Goal: Task Accomplishment & Management: Manage account settings

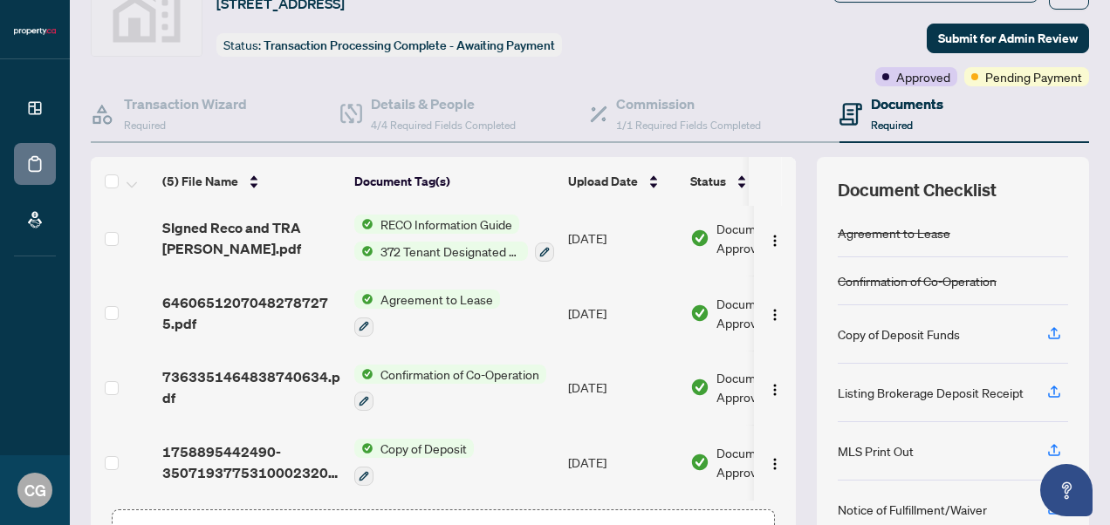
scroll to position [72, 0]
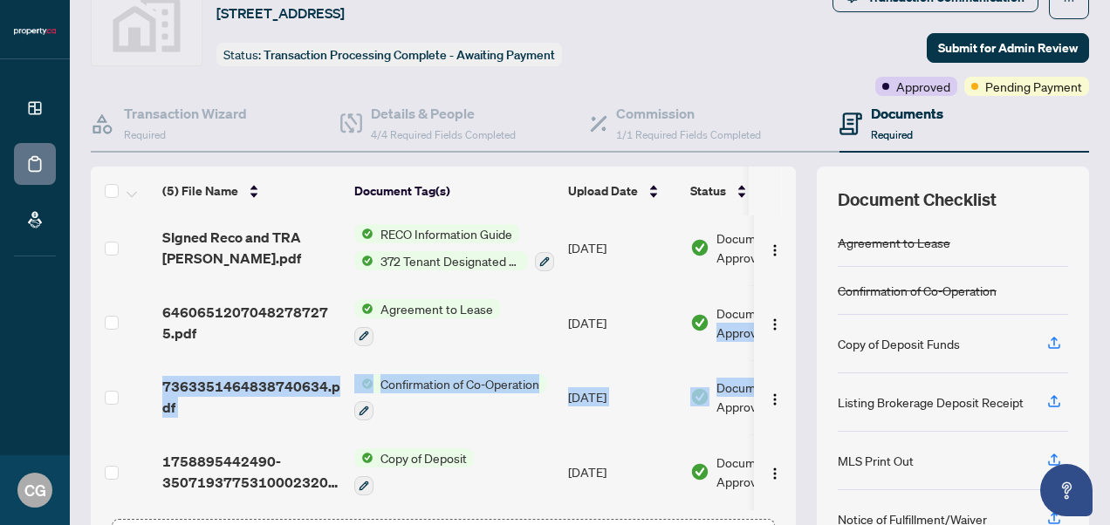
drag, startPoint x: 782, startPoint y: 360, endPoint x: 780, endPoint y: 302, distance: 57.6
click at [780, 302] on div "(5) File Name Document Tag(s) Upload Date Status (5) File Name Document Tag(s) …" at bounding box center [590, 381] width 998 height 428
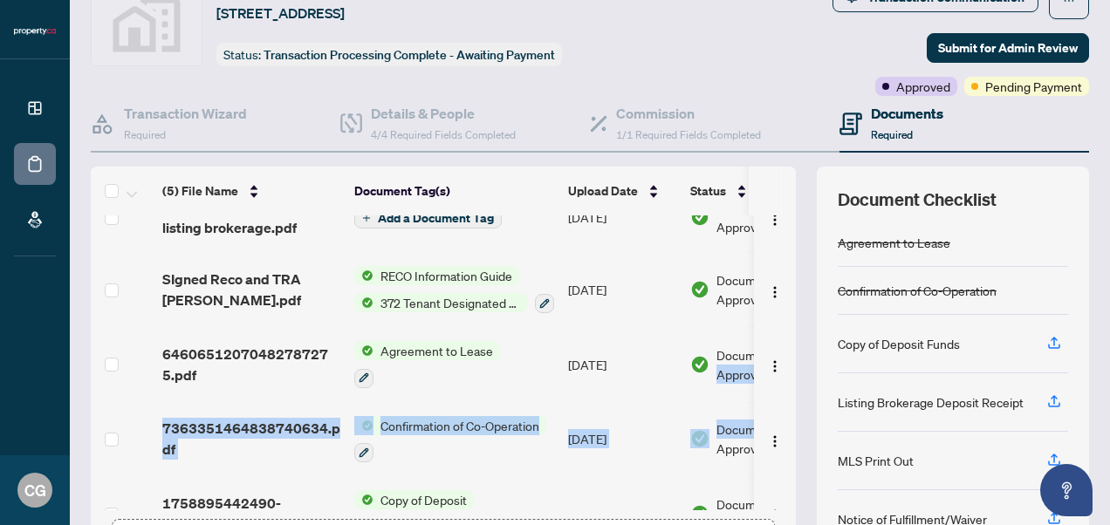
scroll to position [0, 0]
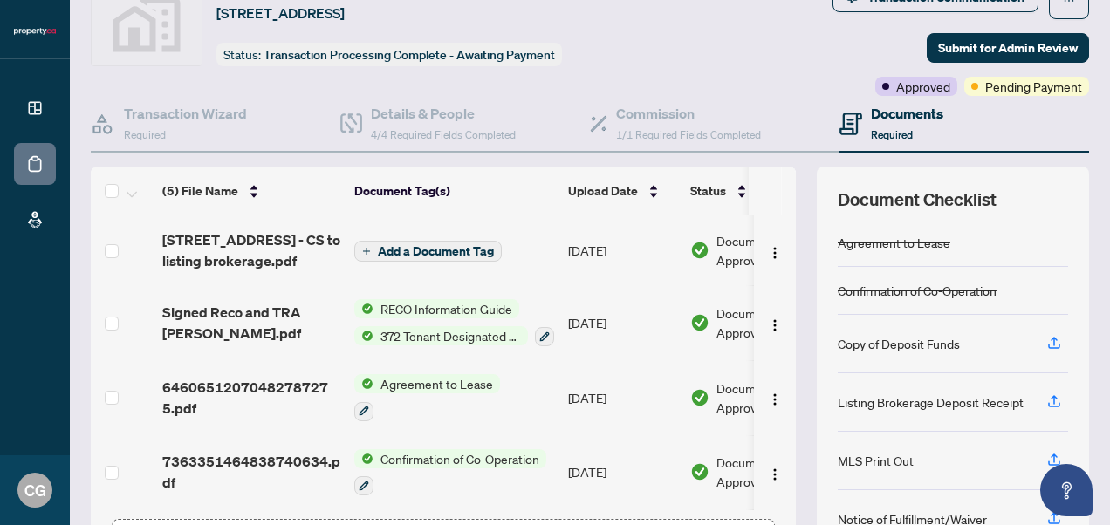
click at [728, 52] on div "Transaction Communication Submit for Admin Review Approved Pending Payment" at bounding box center [895, 39] width 388 height 113
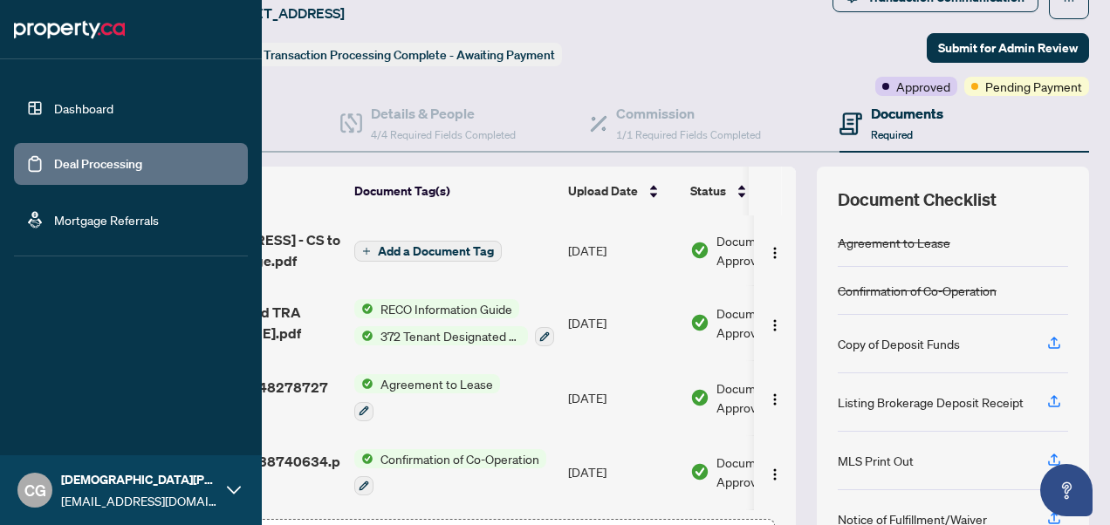
click at [75, 170] on link "Deal Processing" at bounding box center [98, 164] width 88 height 16
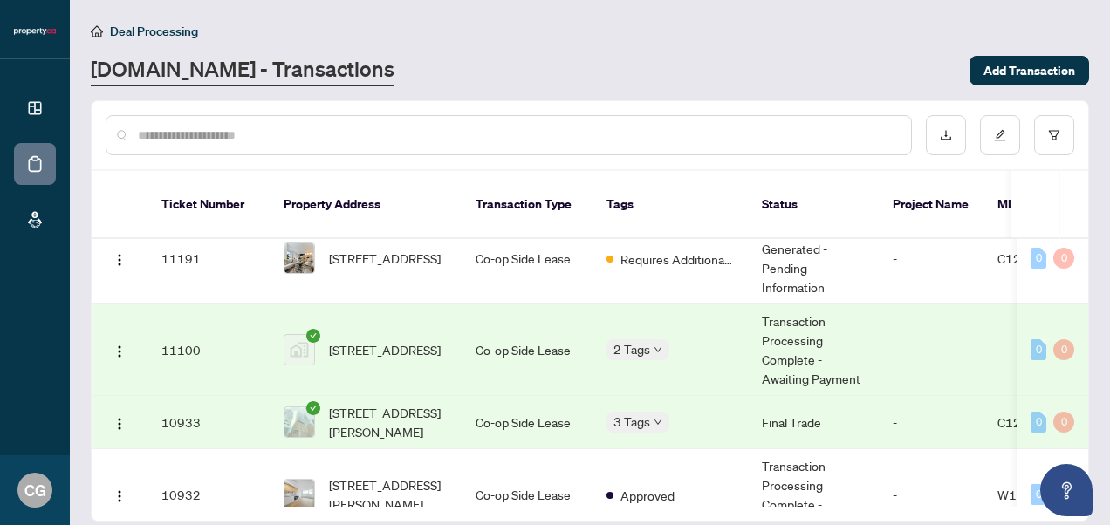
scroll to position [31, 0]
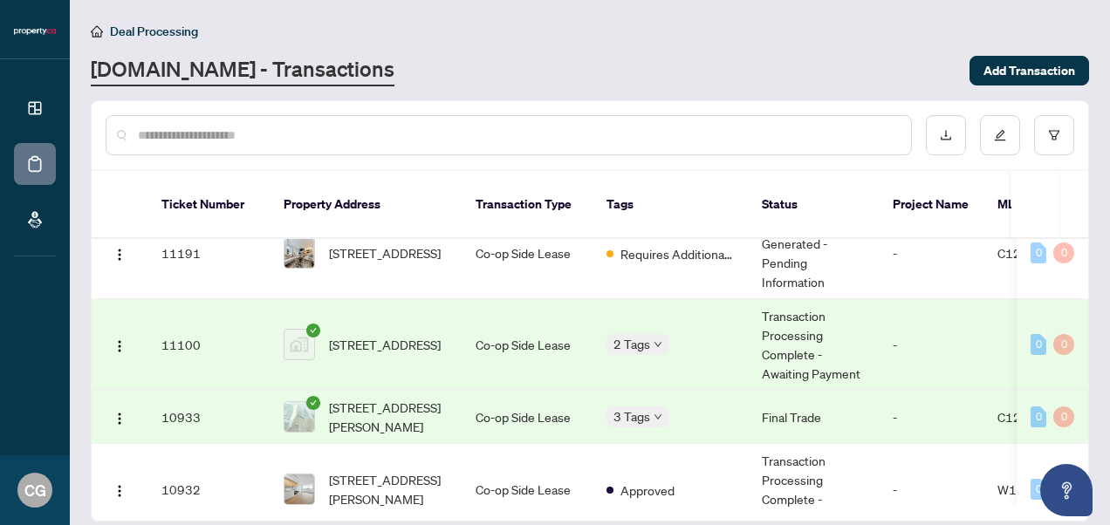
click at [448, 326] on td "[STREET_ADDRESS]" at bounding box center [366, 345] width 192 height 92
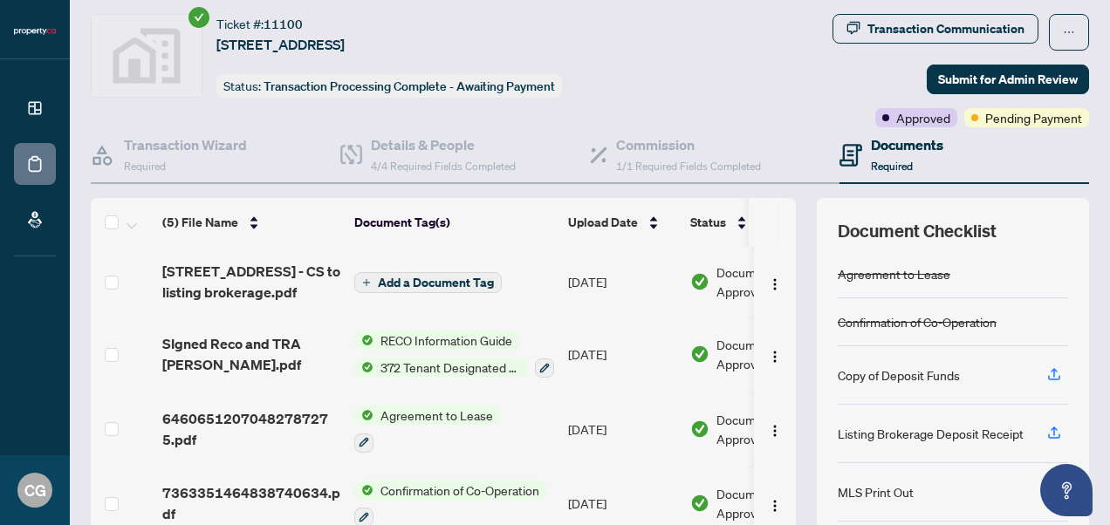
scroll to position [38, 0]
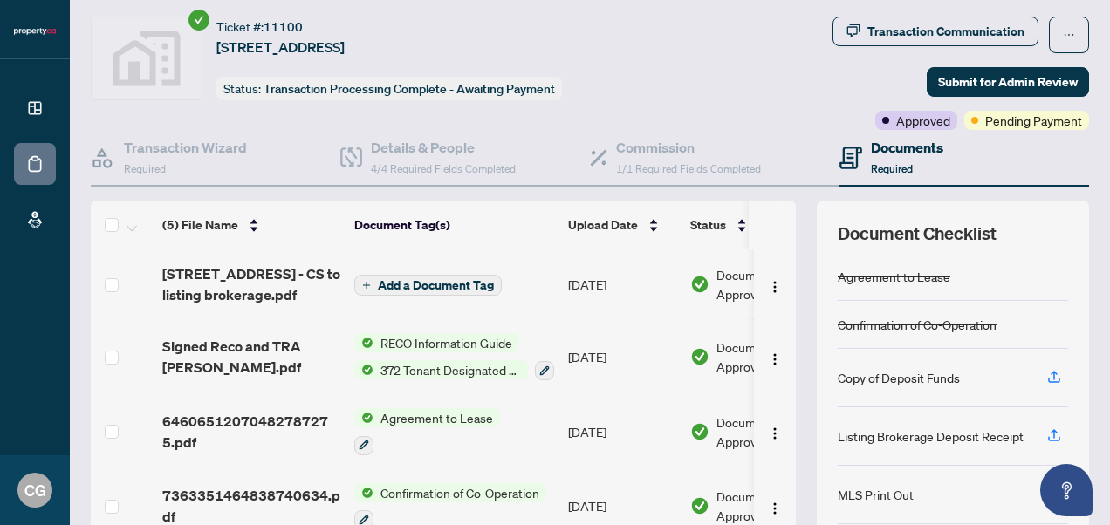
click at [973, 61] on div "Transaction Communication Submit for Admin Review Approved Pending Payment" at bounding box center [895, 73] width 388 height 113
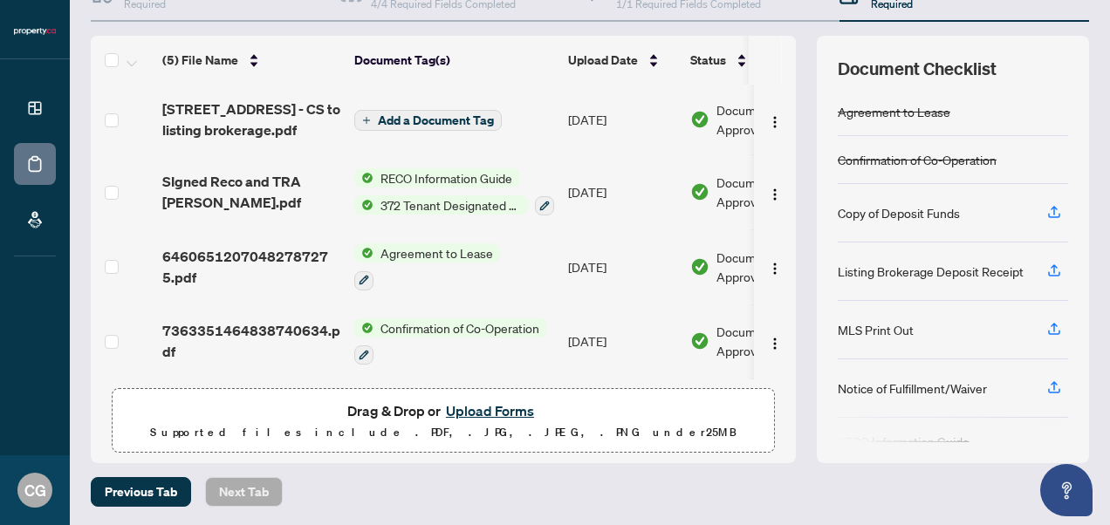
scroll to position [0, 0]
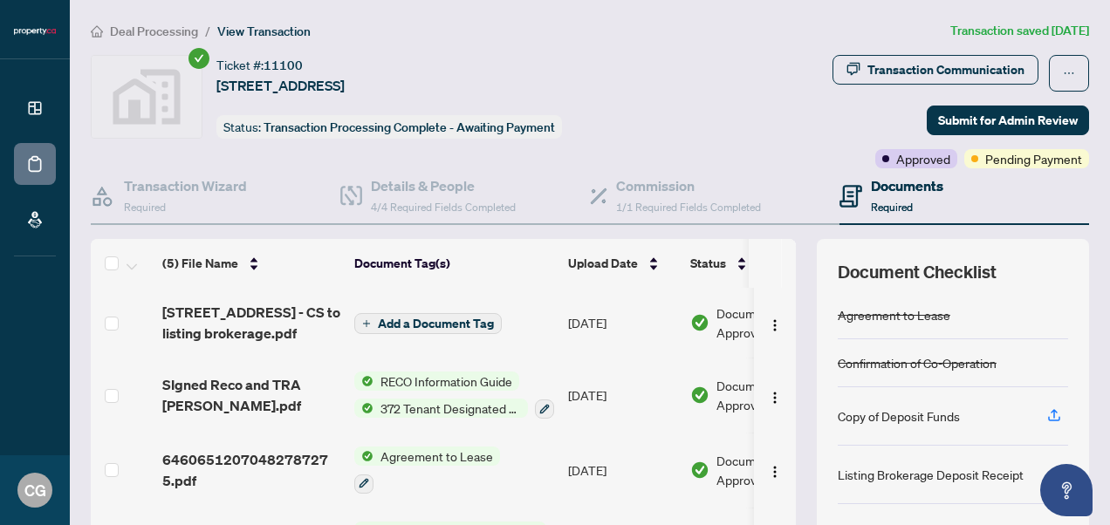
click at [890, 184] on h4 "Documents" at bounding box center [907, 185] width 72 height 21
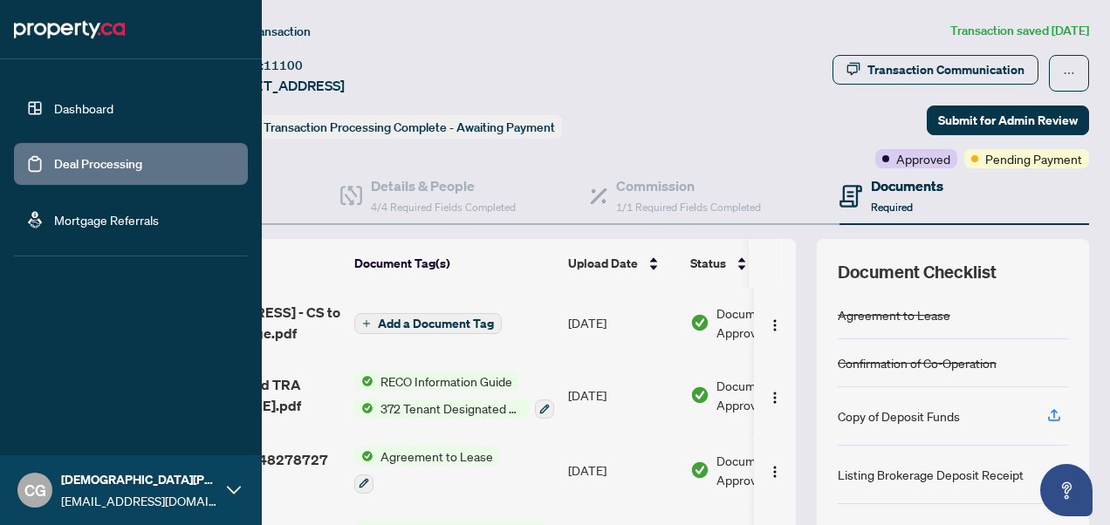
click at [76, 103] on link "Dashboard" at bounding box center [83, 108] width 59 height 16
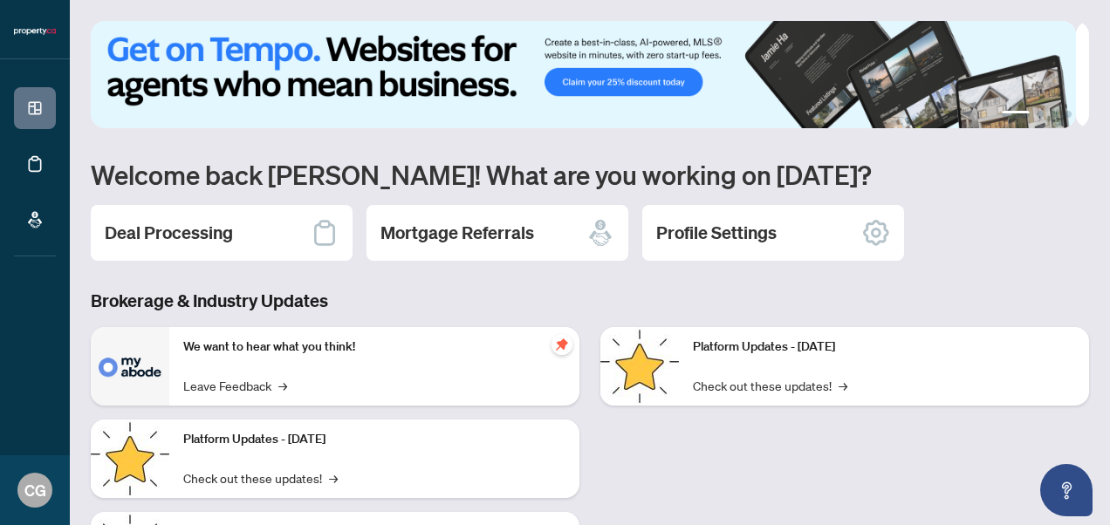
click at [611, 404] on div "Platform Updates - [DATE] Check out these updates! →" at bounding box center [845, 512] width 510 height 370
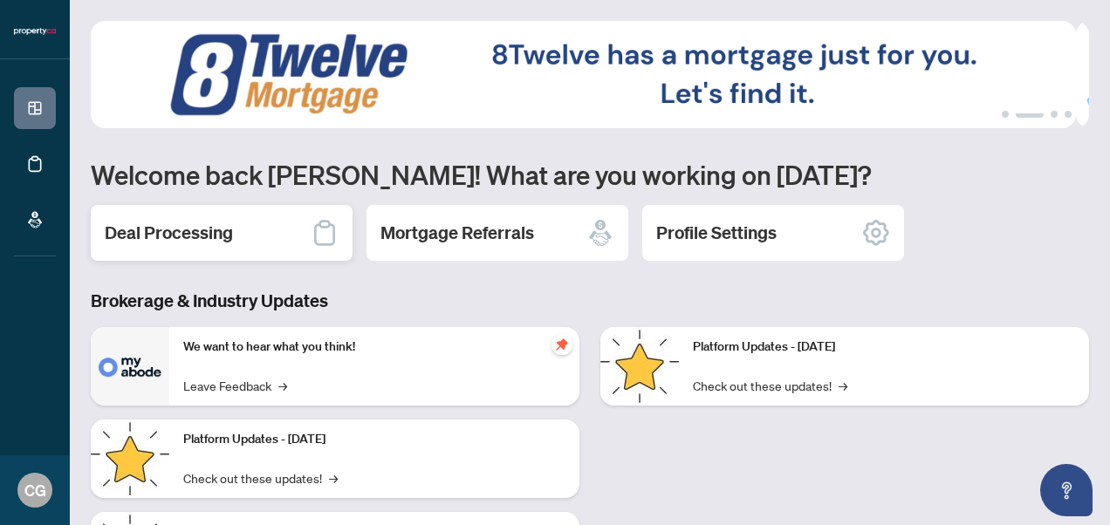
click at [327, 241] on icon at bounding box center [325, 233] width 28 height 28
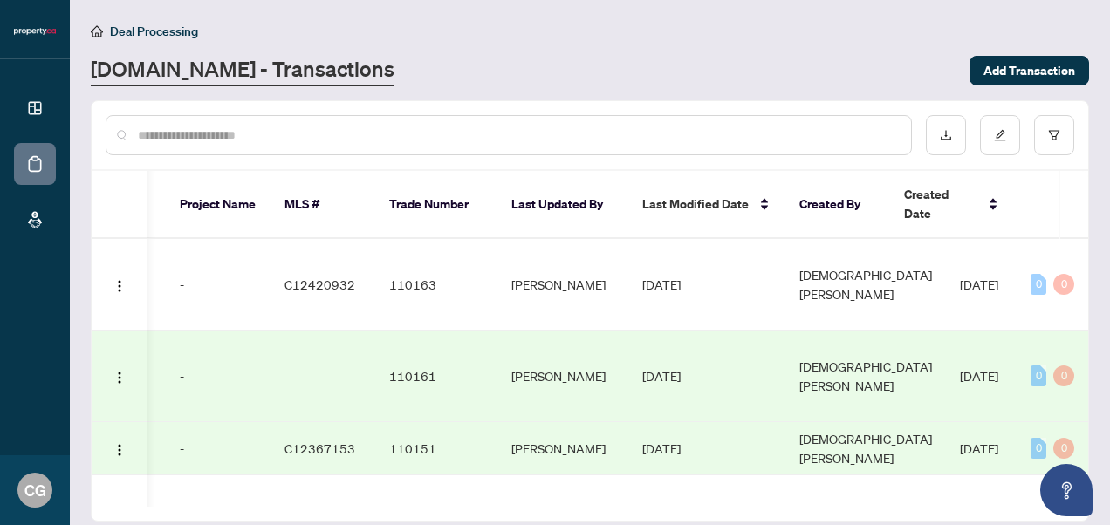
scroll to position [134, 713]
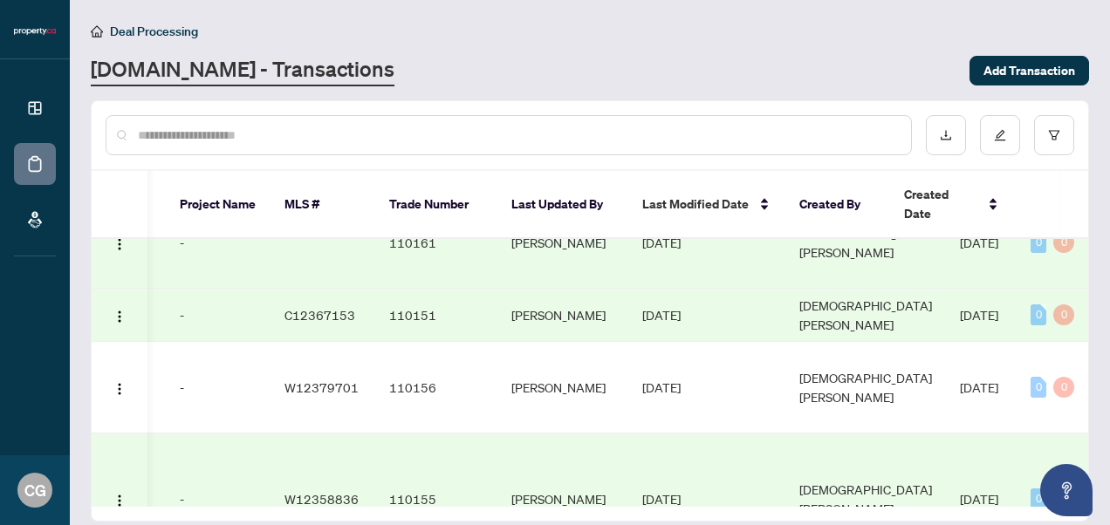
drag, startPoint x: 746, startPoint y: 480, endPoint x: 498, endPoint y: 495, distance: 248.3
click at [498, 495] on div "Ticket Number Property Address Transaction Type Tags Status Project Name MLS # …" at bounding box center [590, 346] width 997 height 350
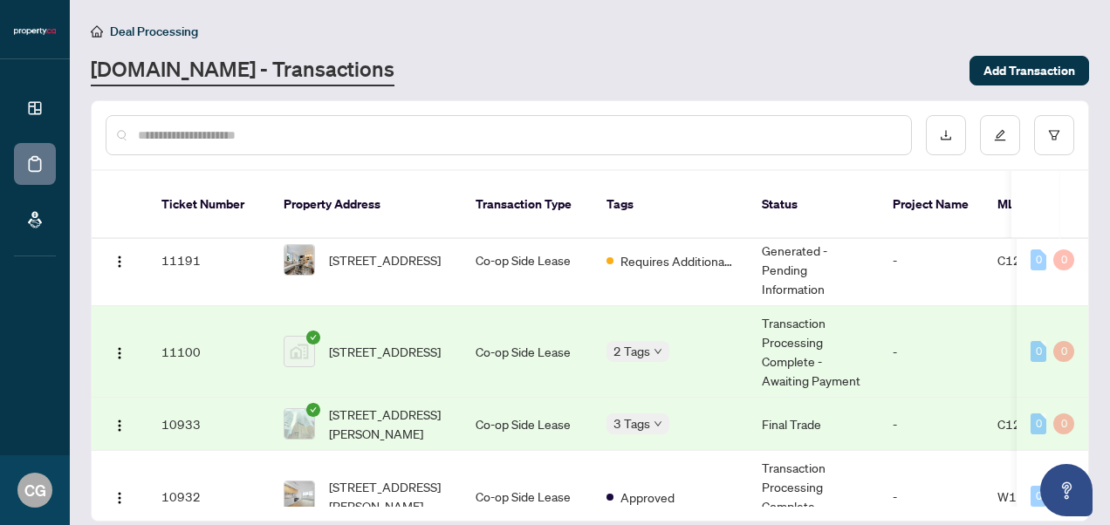
scroll to position [0, 0]
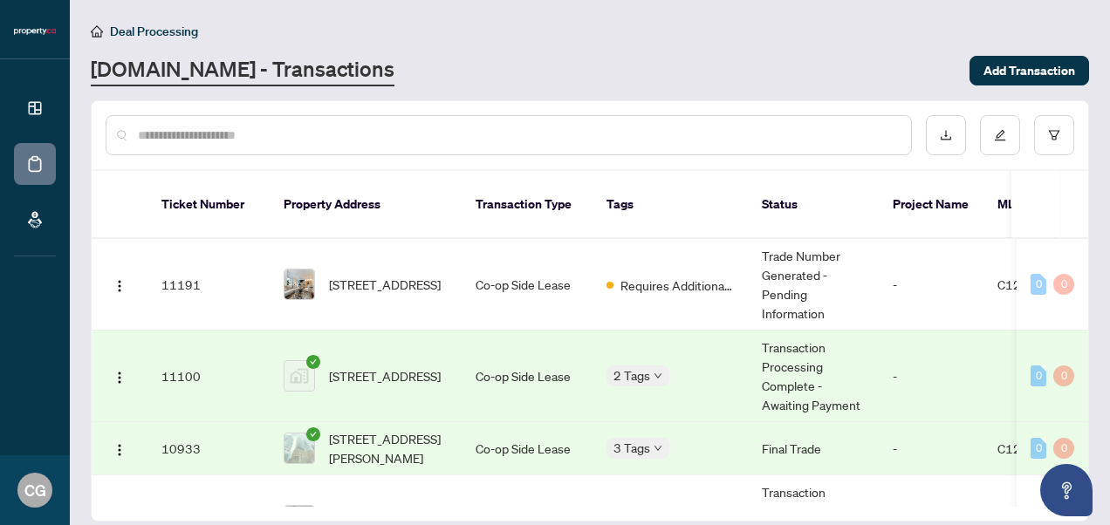
click at [450, 353] on td "[STREET_ADDRESS]" at bounding box center [366, 377] width 192 height 92
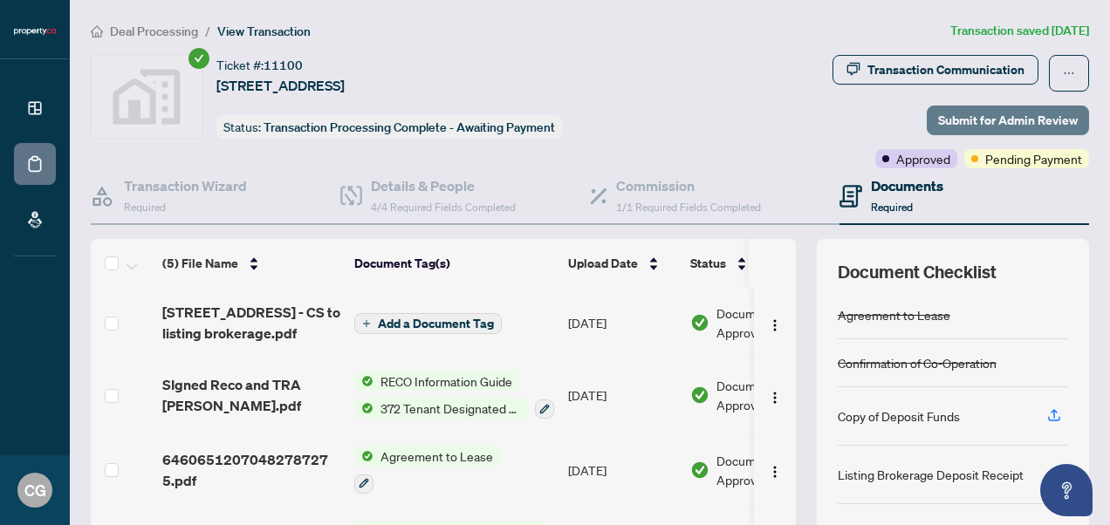
click at [993, 114] on span "Submit for Admin Review" at bounding box center [1008, 120] width 140 height 28
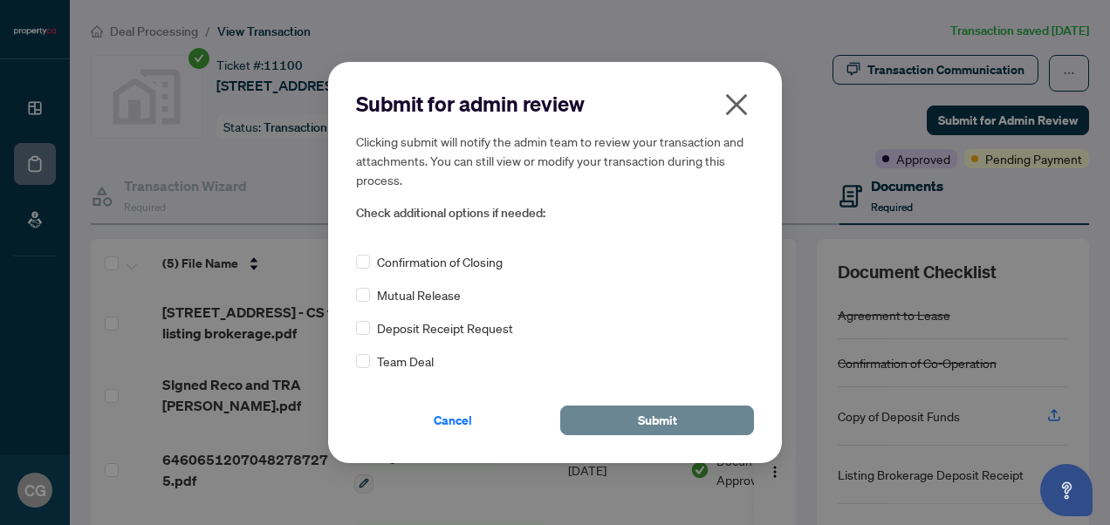
click at [660, 416] on span "Submit" at bounding box center [657, 421] width 39 height 28
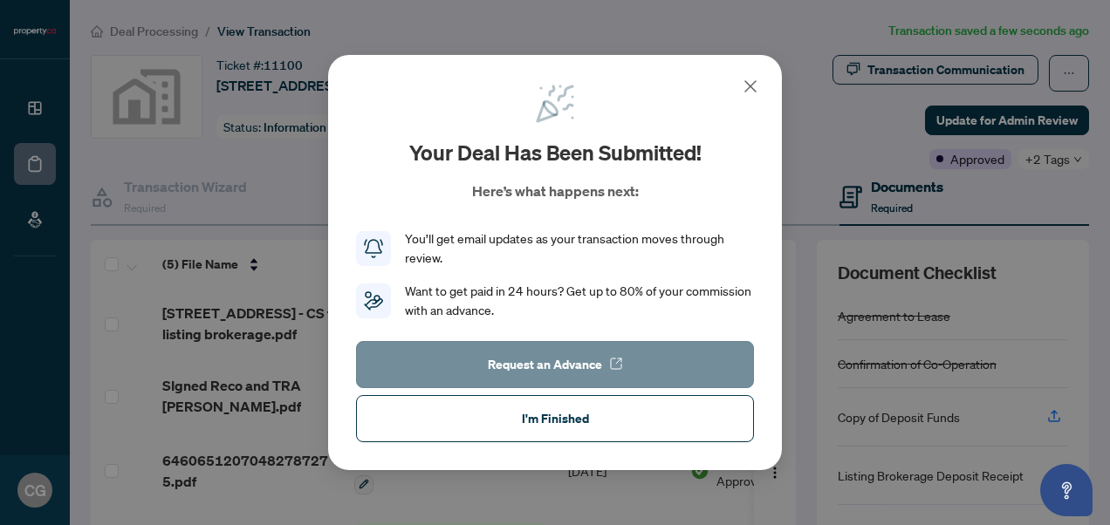
drag, startPoint x: 593, startPoint y: 428, endPoint x: 586, endPoint y: 360, distance: 68.4
click at [586, 360] on div "Request an Advance I'm Finished" at bounding box center [555, 391] width 398 height 101
click at [586, 360] on span "Request an Advance" at bounding box center [545, 365] width 114 height 28
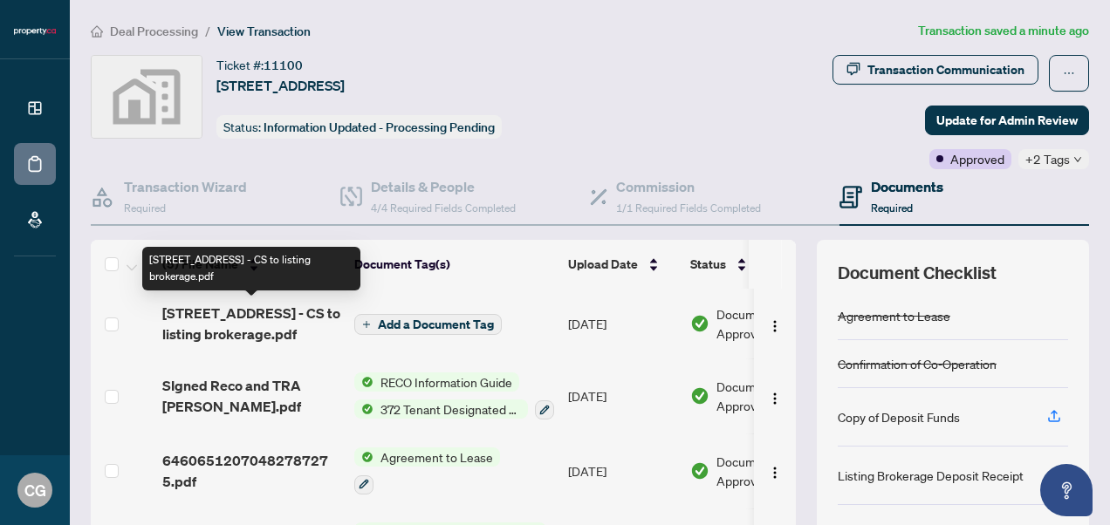
click at [325, 328] on span "[STREET_ADDRESS] - CS to listing brokerage.pdf" at bounding box center [251, 324] width 178 height 42
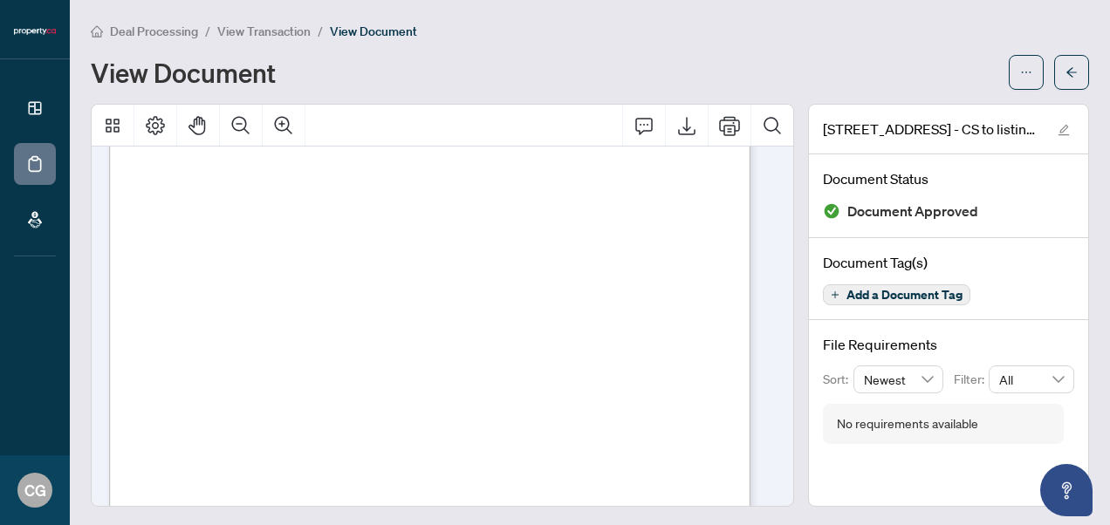
scroll to position [210, 0]
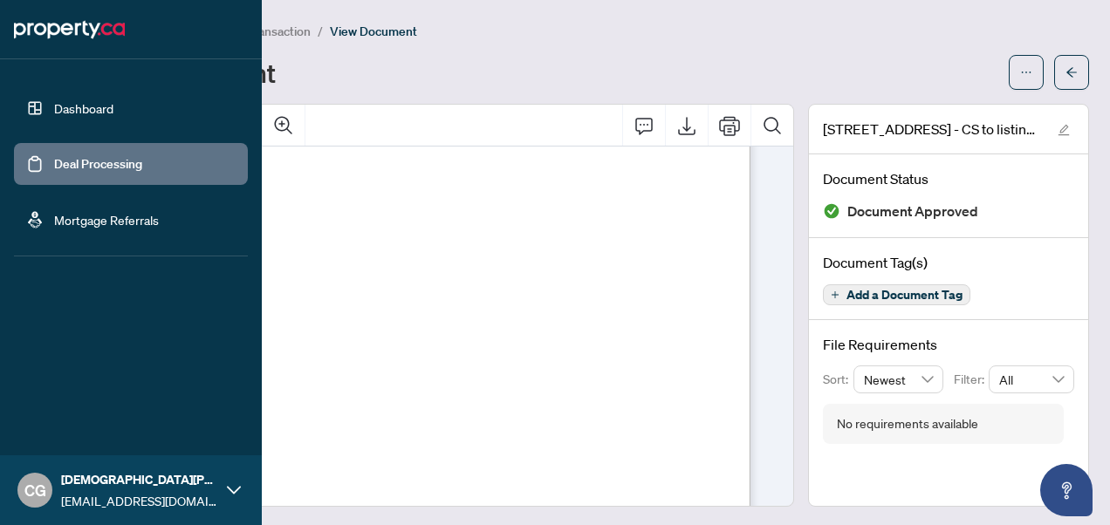
click at [98, 171] on link "Deal Processing" at bounding box center [98, 164] width 88 height 16
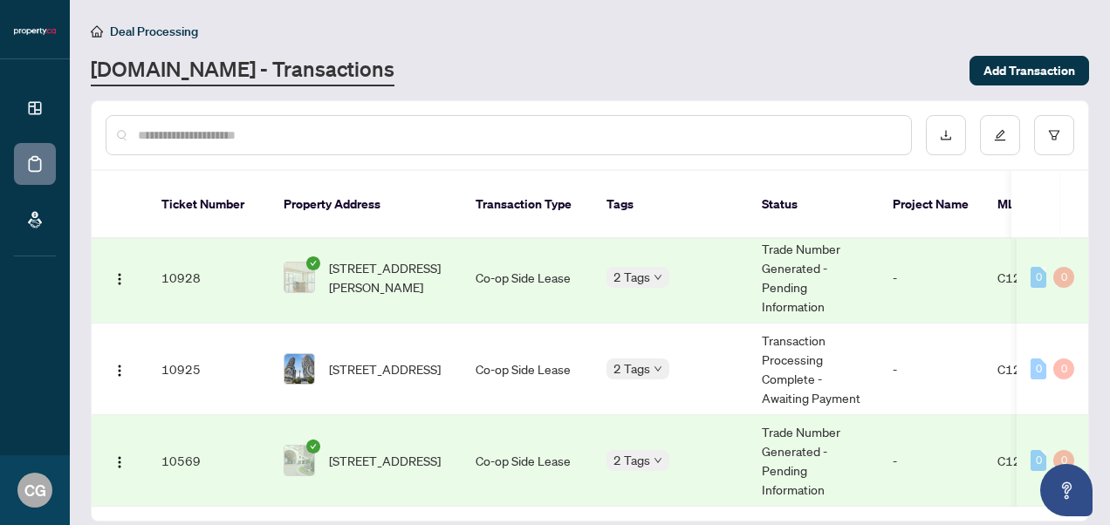
scroll to position [429, 0]
click at [449, 426] on td "[STREET_ADDRESS]" at bounding box center [366, 461] width 192 height 92
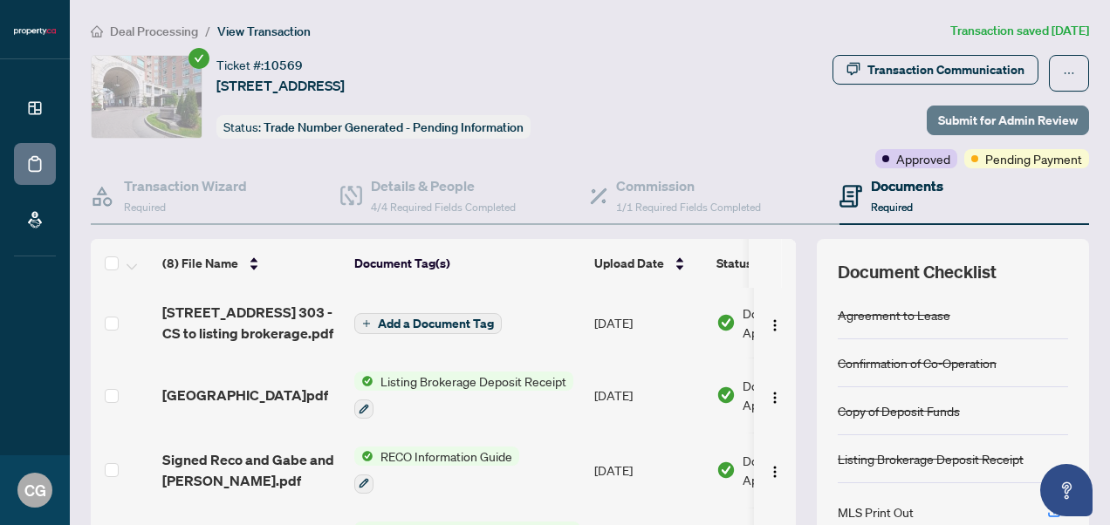
click at [1011, 113] on span "Submit for Admin Review" at bounding box center [1008, 120] width 140 height 28
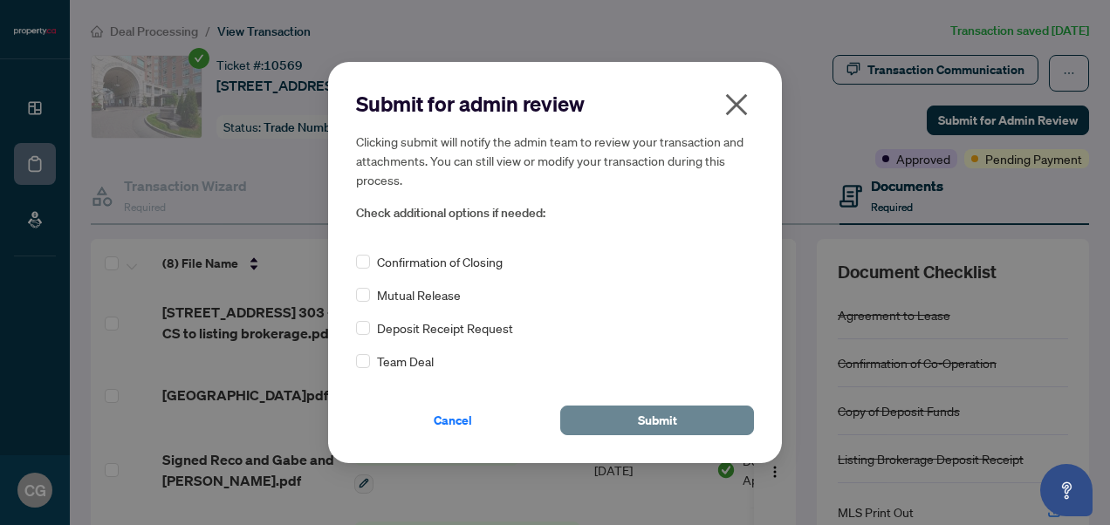
click at [668, 408] on span "Submit" at bounding box center [657, 421] width 39 height 28
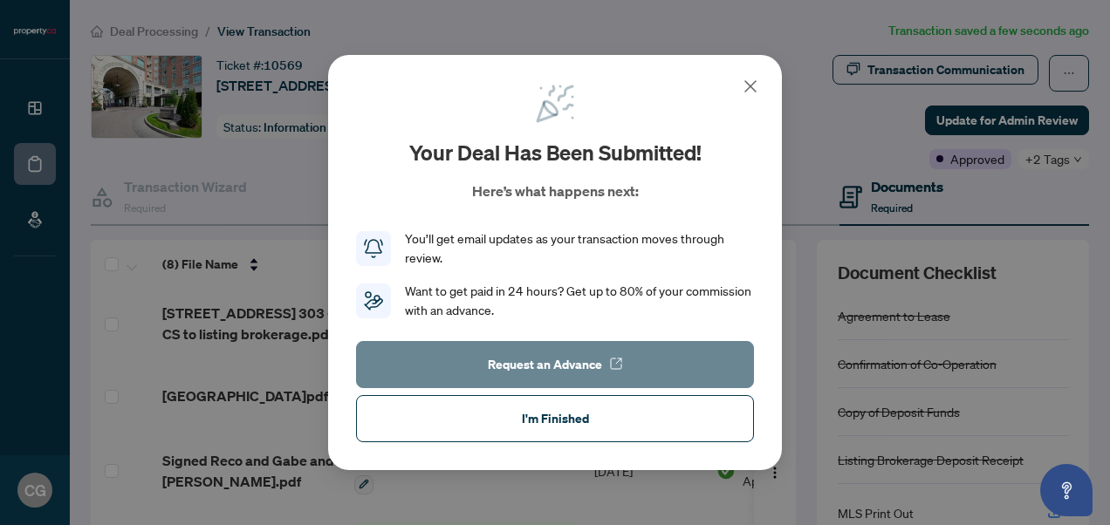
click at [600, 346] on button "Request an Advance" at bounding box center [555, 364] width 398 height 47
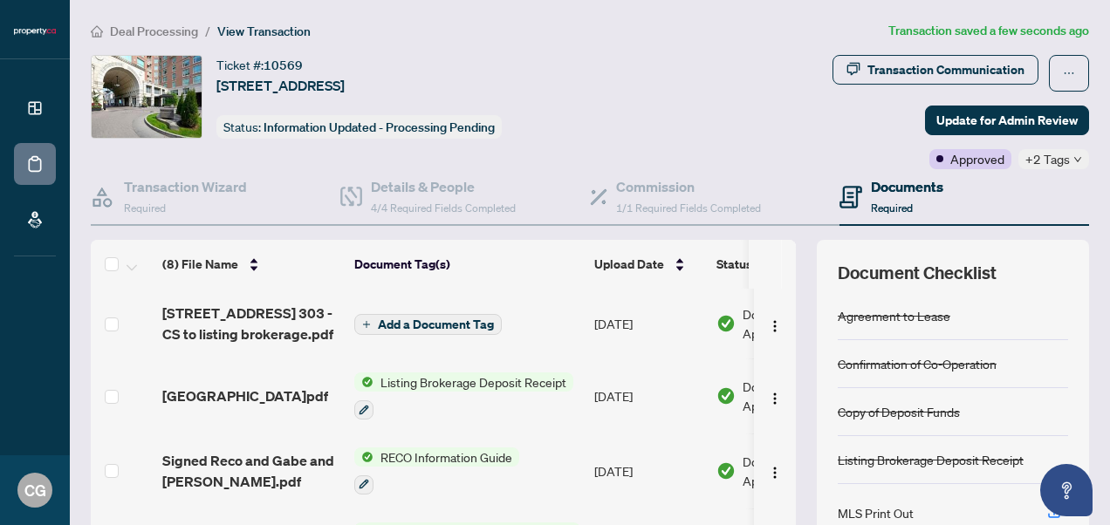
drag, startPoint x: 504, startPoint y: 79, endPoint x: 216, endPoint y: 91, distance: 289.1
click at [216, 91] on div "Ticket #: 10569 [STREET_ADDRESS] Status: Information Updated - Processing Pendi…" at bounding box center [377, 97] width 573 height 84
copy span "[STREET_ADDRESS]"
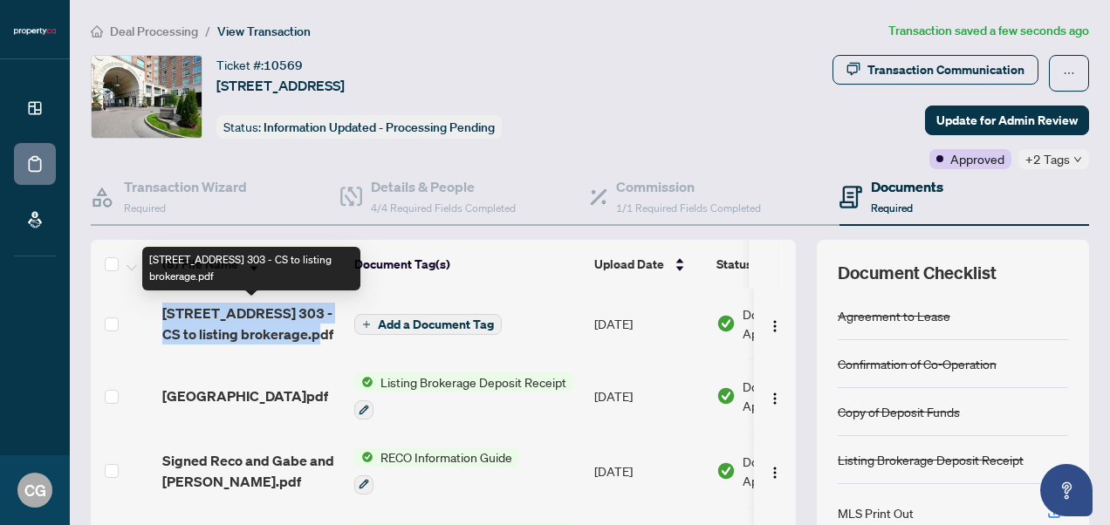
drag, startPoint x: 305, startPoint y: 329, endPoint x: 164, endPoint y: 312, distance: 141.5
click at [164, 312] on span "[STREET_ADDRESS] 303 - CS to listing brokerage.pdf" at bounding box center [251, 324] width 178 height 42
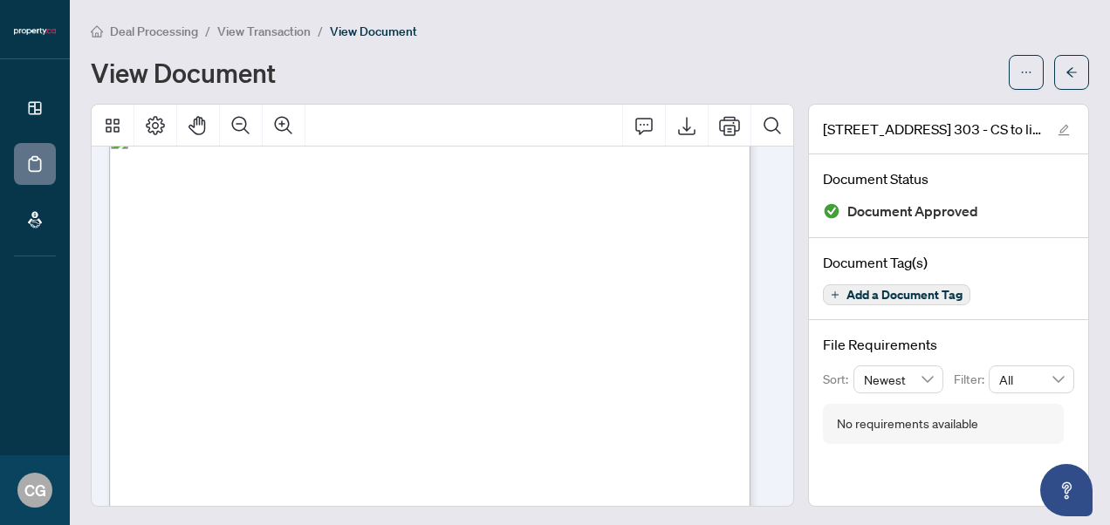
scroll to position [36, 0]
drag, startPoint x: 259, startPoint y: 453, endPoint x: 161, endPoint y: 442, distance: 99.3
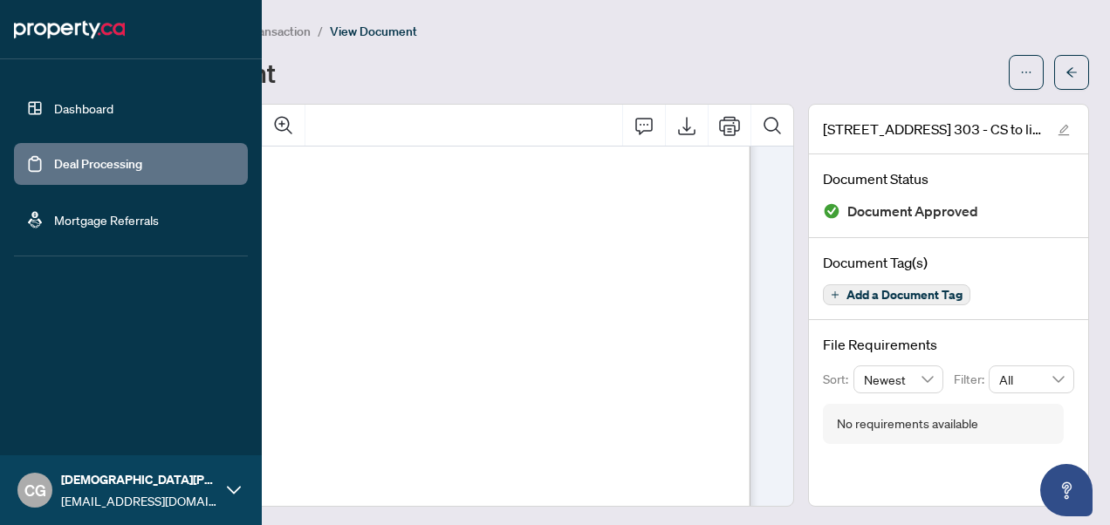
drag, startPoint x: 245, startPoint y: 448, endPoint x: 64, endPoint y: 437, distance: 181.8
click at [64, 437] on div "Dashboard Deal Processing Mortgage Referrals CG [PERSON_NAME] [PERSON_NAME][EMA…" at bounding box center [555, 262] width 1110 height 525
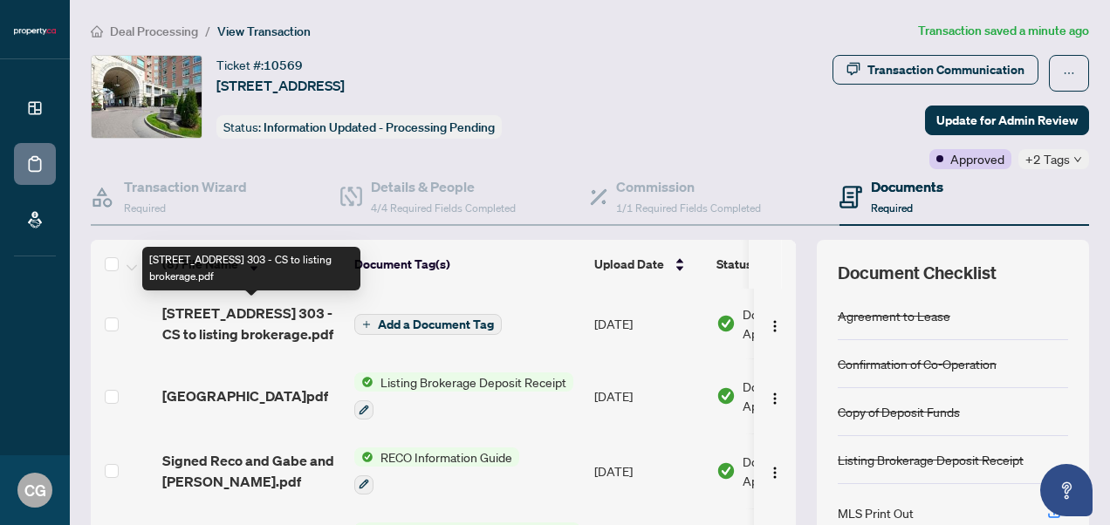
click at [332, 328] on span "[STREET_ADDRESS] 303 - CS to listing brokerage.pdf" at bounding box center [251, 324] width 178 height 42
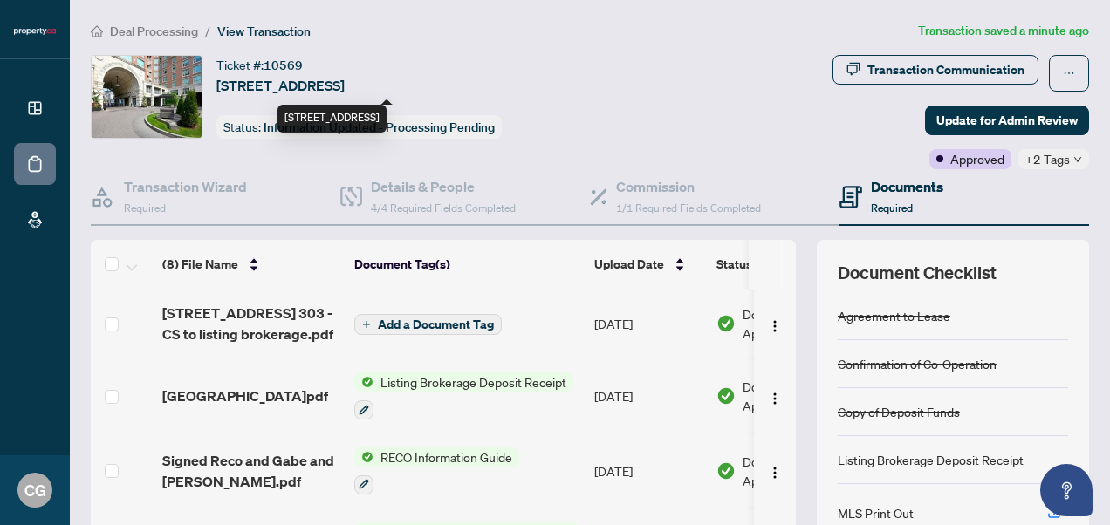
drag, startPoint x: 502, startPoint y: 82, endPoint x: 449, endPoint y: 84, distance: 53.3
click at [345, 84] on span "[STREET_ADDRESS]" at bounding box center [280, 85] width 128 height 21
copy span "M5R 2G2"
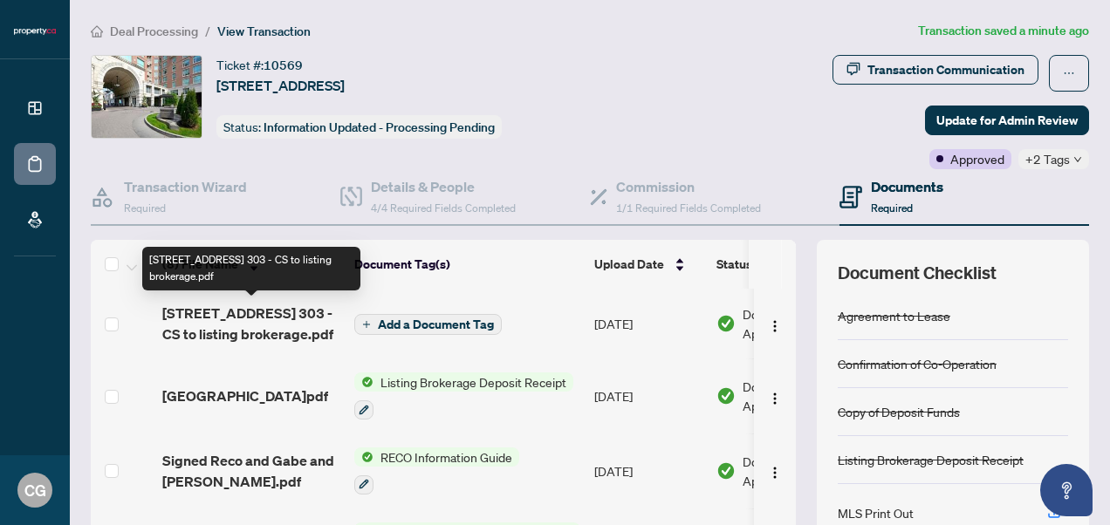
click at [271, 305] on span "[STREET_ADDRESS] 303 - CS to listing brokerage.pdf" at bounding box center [251, 324] width 178 height 42
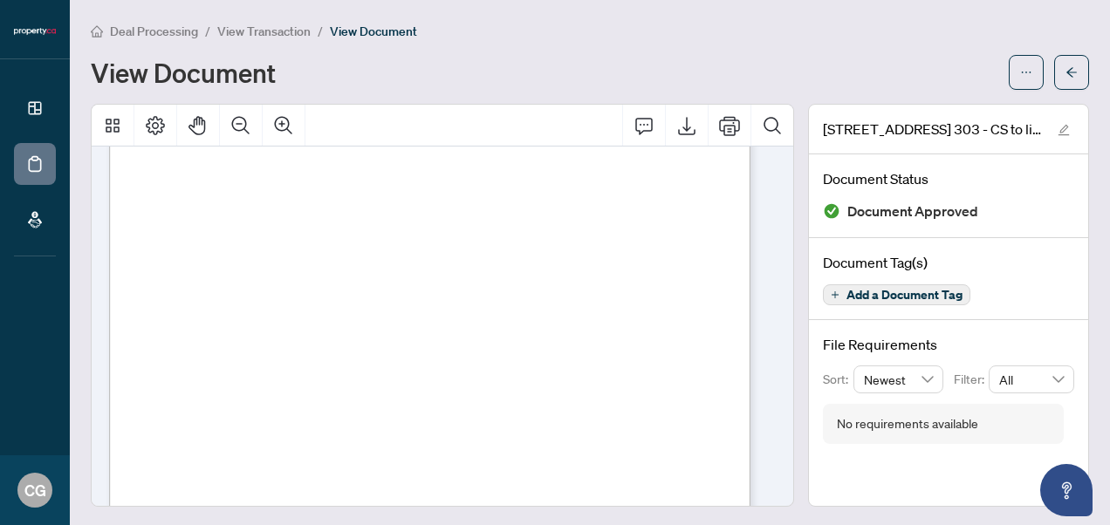
scroll to position [190, 0]
drag, startPoint x: 433, startPoint y: 92, endPoint x: 450, endPoint y: 19, distance: 75.3
click at [433, 92] on div "Deal Processing / View Transaction / View Document View Document [GEOGRAPHIC_DA…" at bounding box center [590, 264] width 998 height 486
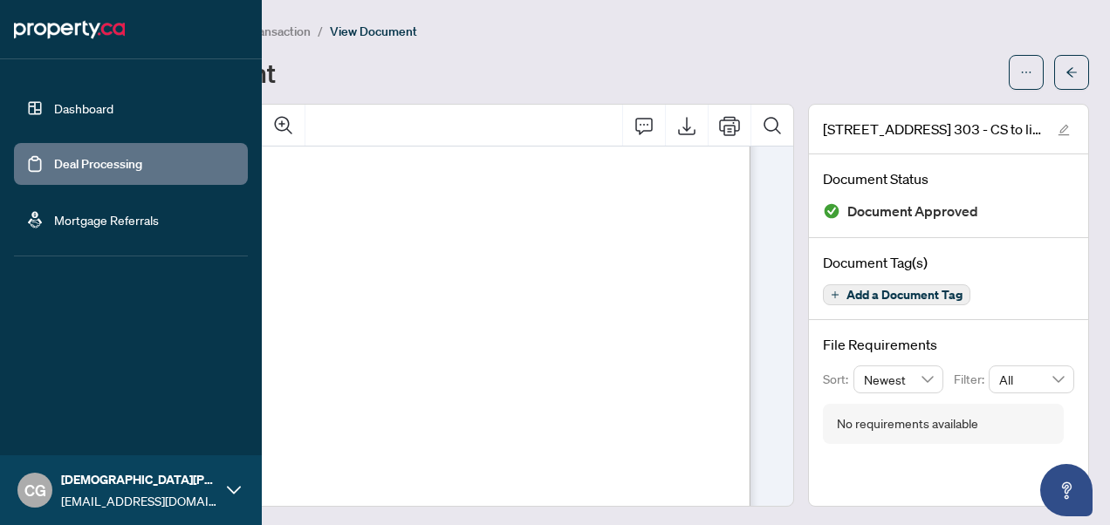
click at [103, 157] on link "Deal Processing" at bounding box center [98, 164] width 88 height 16
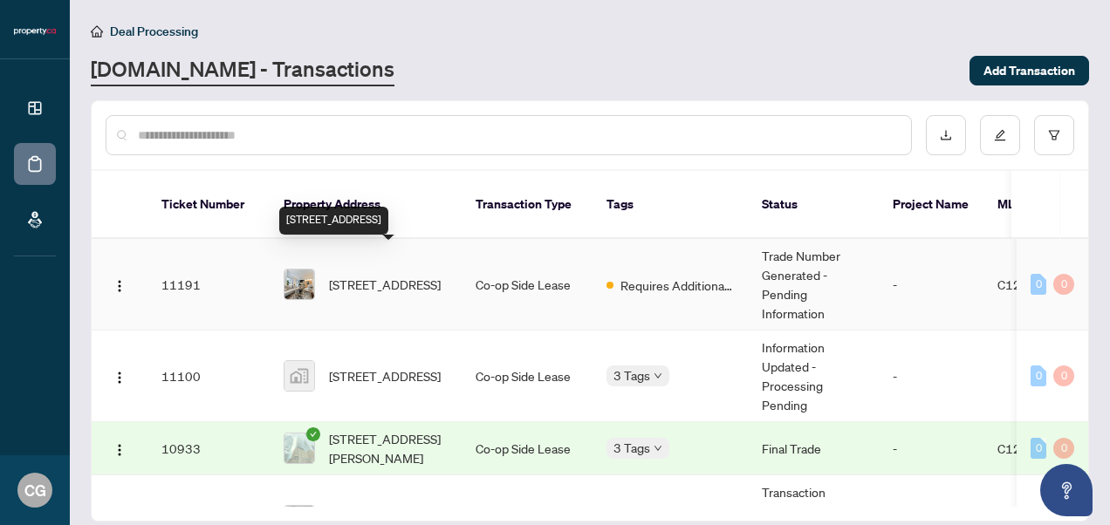
click at [397, 275] on span "[STREET_ADDRESS]" at bounding box center [385, 284] width 112 height 19
